Goal: Task Accomplishment & Management: Use online tool/utility

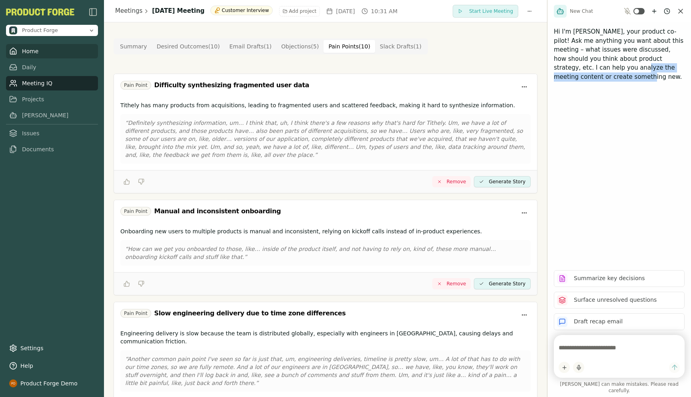
click at [26, 49] on link "Home" at bounding box center [52, 51] width 92 height 14
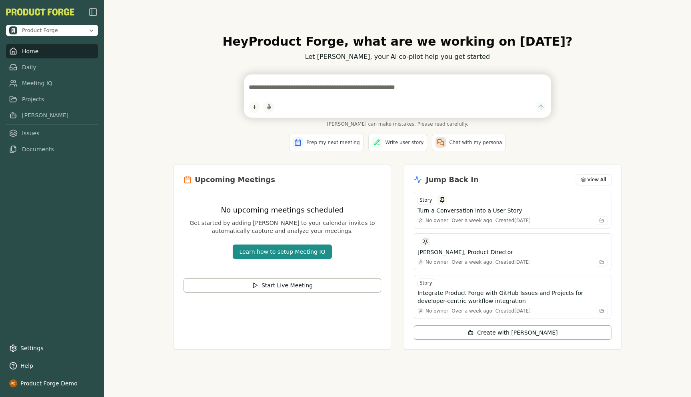
click at [159, 56] on div "Hey Product Forge , what are we working on [DATE]? Let [PERSON_NAME], your AI c…" at bounding box center [397, 198] width 587 height 397
click at [195, 136] on div "Prep my next meeting Write user story Chat with my persona" at bounding box center [398, 143] width 448 height 18
click at [138, 134] on div "Hey Product Forge , what are we working on [DATE]? Let [PERSON_NAME], your AI c…" at bounding box center [397, 198] width 587 height 397
click at [30, 85] on link "Meeting IQ" at bounding box center [52, 83] width 92 height 14
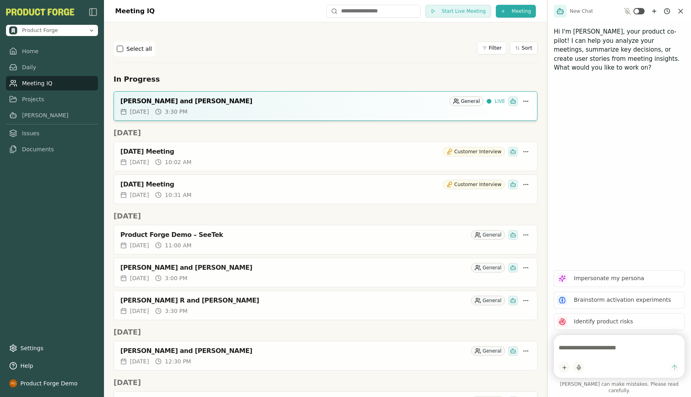
click at [244, 43] on div "Select all Filter Sort" at bounding box center [326, 49] width 424 height 14
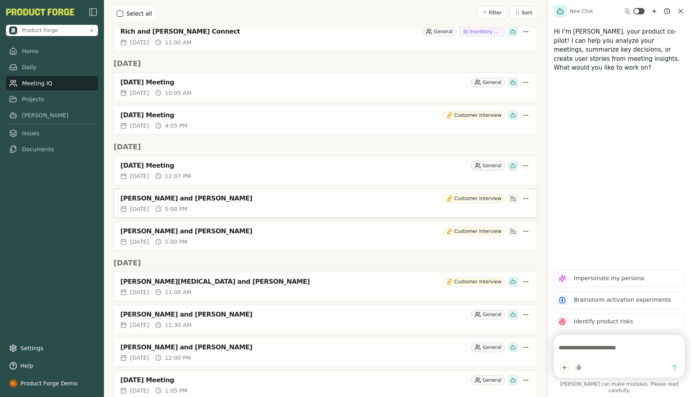
click at [166, 198] on div "[PERSON_NAME] and [PERSON_NAME]" at bounding box center [279, 198] width 319 height 8
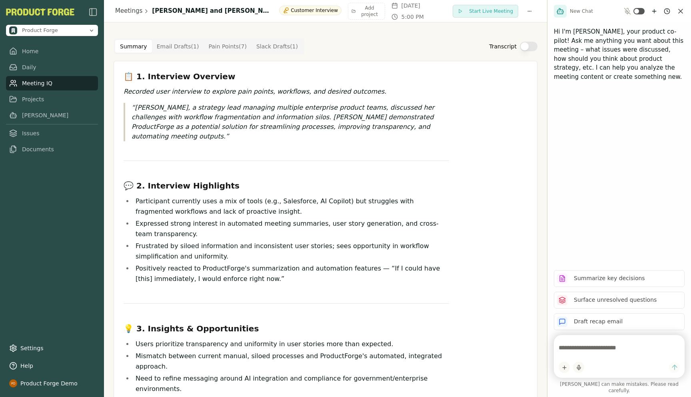
click at [170, 48] on Draft "Email Drafts ( 1 )" at bounding box center [178, 46] width 52 height 13
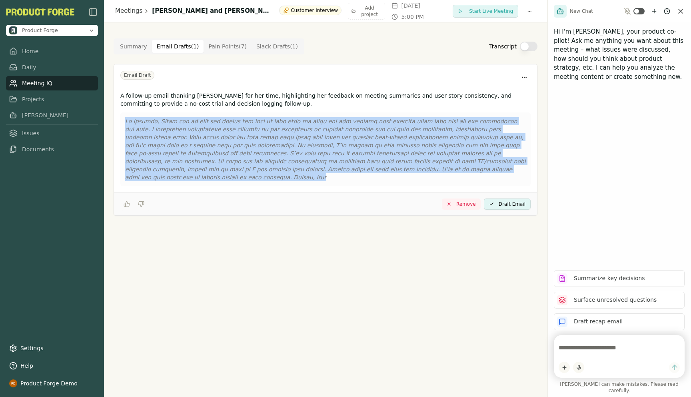
drag, startPoint x: 470, startPoint y: 175, endPoint x: 136, endPoint y: 115, distance: 338.8
click at [136, 115] on div at bounding box center [325, 149] width 411 height 74
click at [278, 46] on Draft "Slack Drafts ( 1 )" at bounding box center [277, 46] width 51 height 13
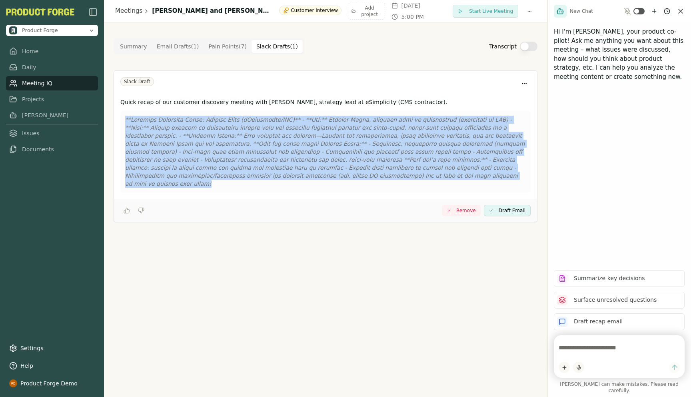
drag, startPoint x: 357, startPoint y: 174, endPoint x: 126, endPoint y: 122, distance: 237.2
click at [126, 122] on p at bounding box center [325, 152] width 401 height 72
click at [217, 142] on p at bounding box center [325, 152] width 401 height 72
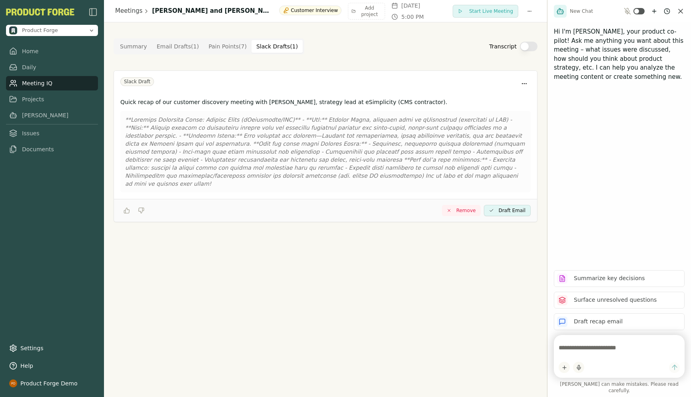
click at [255, 80] on div "Slack Draft" at bounding box center [325, 83] width 411 height 13
click at [223, 46] on Point "Pain Points ( 7 )" at bounding box center [228, 46] width 48 height 13
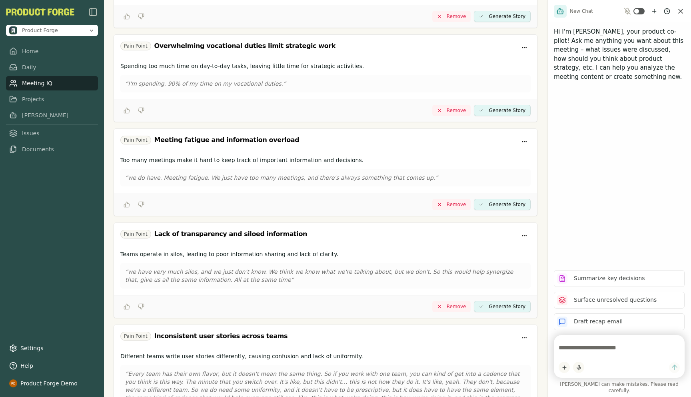
scroll to position [428, 0]
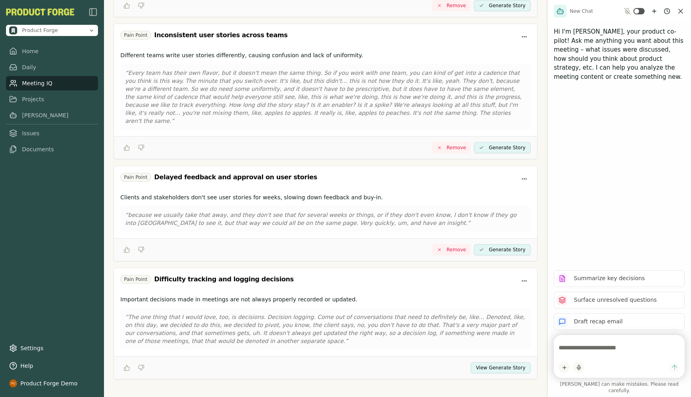
click at [489, 362] on button "View Generate Story" at bounding box center [501, 367] width 60 height 11
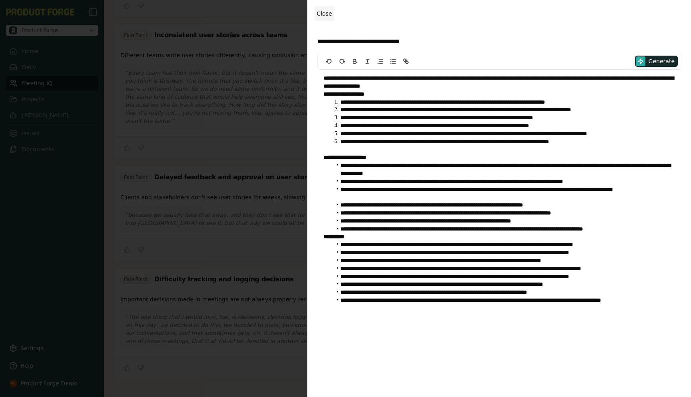
click at [331, 16] on span "Close" at bounding box center [324, 13] width 15 height 6
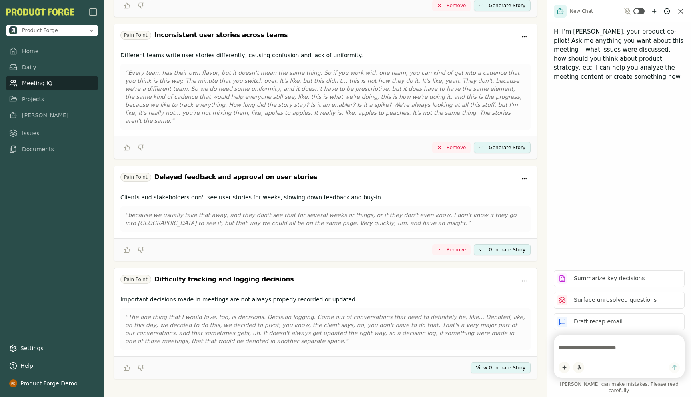
click at [259, 156] on div "Pain Point Lack of proactive gap identification Difficulty identifying gaps ear…" at bounding box center [326, 9] width 424 height 740
click at [44, 104] on link "Projects" at bounding box center [52, 99] width 92 height 14
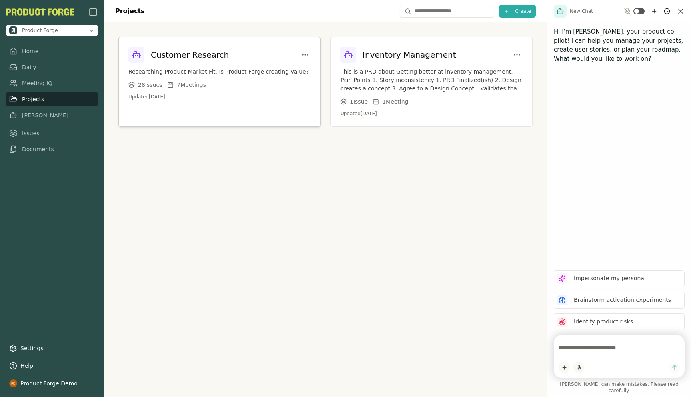
click at [218, 69] on p "Researching Product-Market Fit. Is Product Forge creating value?" at bounding box center [219, 72] width 182 height 8
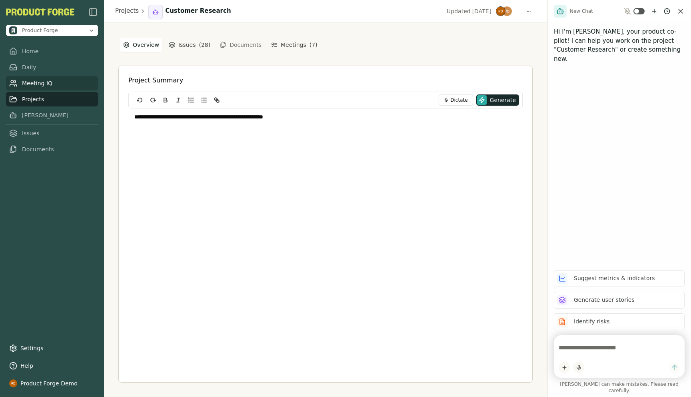
click at [44, 83] on link "Meeting IQ" at bounding box center [52, 83] width 92 height 14
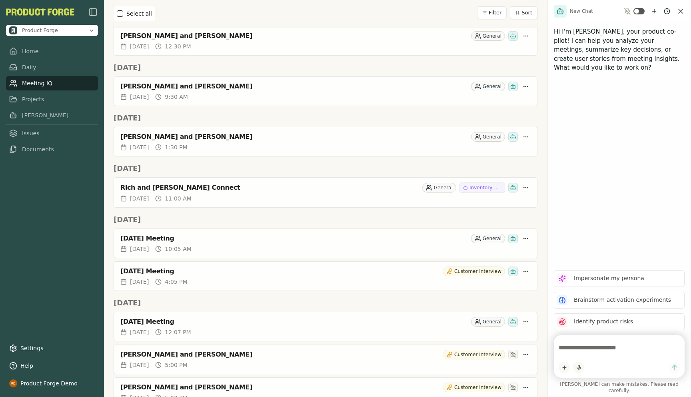
scroll to position [371, 0]
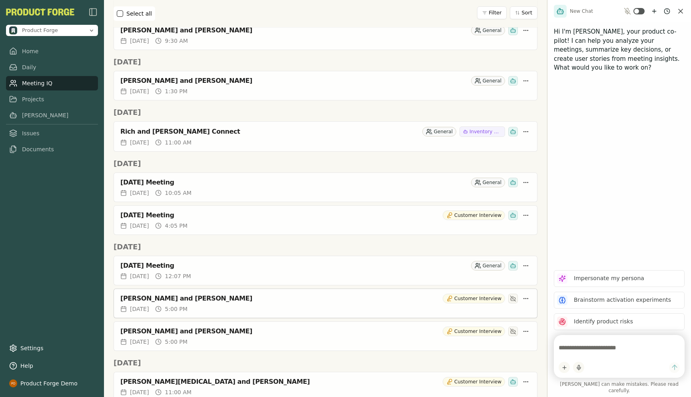
click at [152, 301] on div "[PERSON_NAME] and [PERSON_NAME]" at bounding box center [279, 299] width 319 height 8
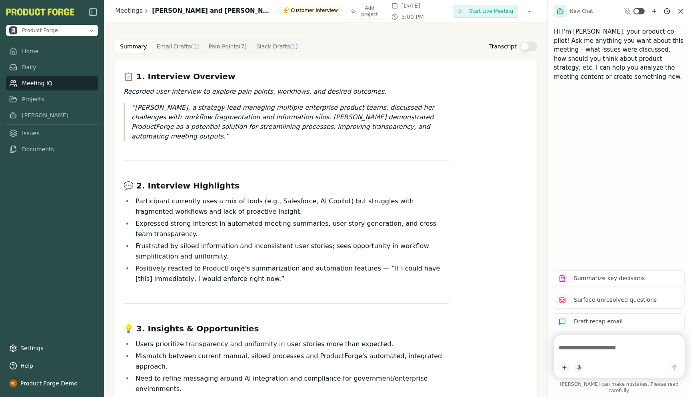
click at [572, 356] on textarea at bounding box center [619, 348] width 121 height 16
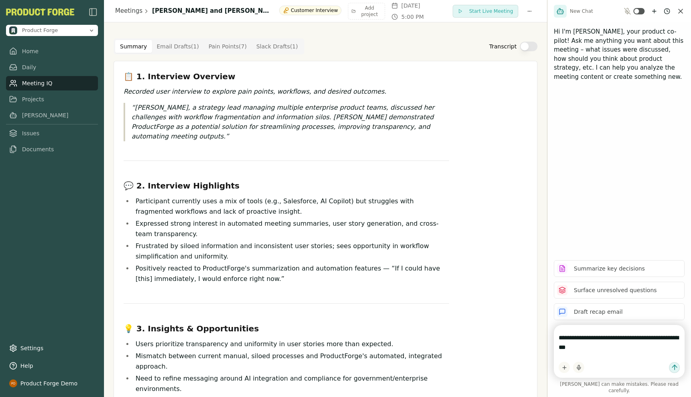
type textarea "**********"
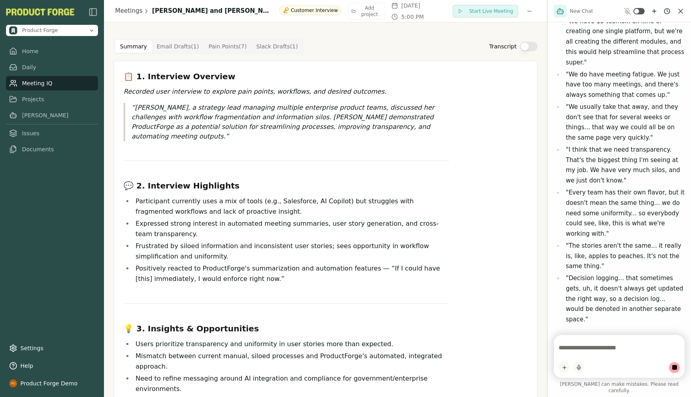
scroll to position [236, 0]
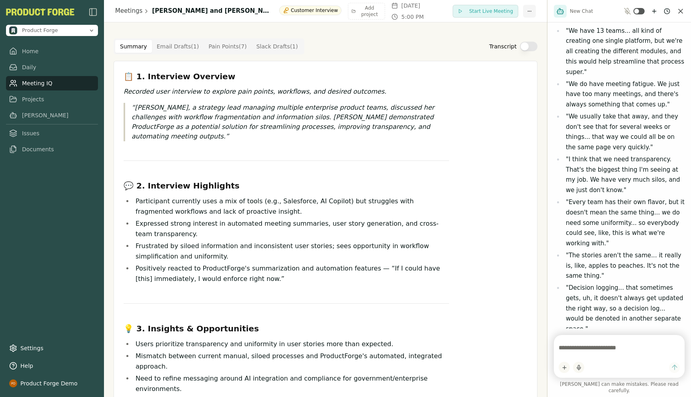
click at [526, 10] on html "Product Forge Home Daily Meeting IQ Projects [PERSON_NAME] Issues Documents Set…" at bounding box center [345, 198] width 691 height 397
click at [405, 48] on html "Product Forge Home Daily Meeting IQ Projects [PERSON_NAME] Issues Documents Set…" at bounding box center [345, 198] width 691 height 397
click at [34, 81] on link "Meeting IQ" at bounding box center [52, 83] width 92 height 14
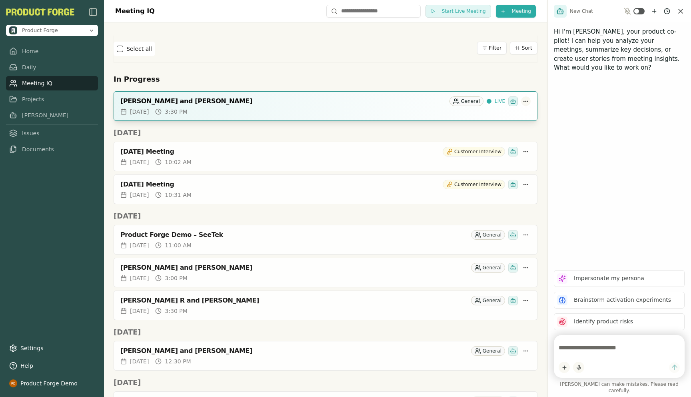
click at [527, 102] on html "Product Forge Home Daily Meeting IQ Projects [PERSON_NAME] Issues Documents Set…" at bounding box center [345, 198] width 691 height 397
click at [375, 73] on html "Product Forge Home Daily Meeting IQ Projects [PERSON_NAME] Issues Documents Set…" at bounding box center [345, 198] width 691 height 397
click at [529, 100] on html "Product Forge Home Daily Meeting IQ Projects [PERSON_NAME] Issues Documents Set…" at bounding box center [345, 198] width 691 height 397
click at [501, 45] on html "Product Forge Home Daily Meeting IQ Projects [PERSON_NAME] Issues Documents Set…" at bounding box center [345, 198] width 691 height 397
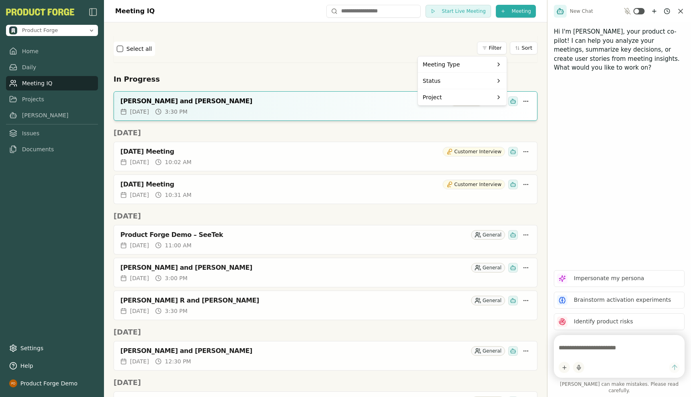
click at [379, 61] on html "Product Forge Home Daily Meeting IQ Projects [PERSON_NAME] Issues Documents Set…" at bounding box center [345, 198] width 691 height 397
